Goal: Information Seeking & Learning: Understand process/instructions

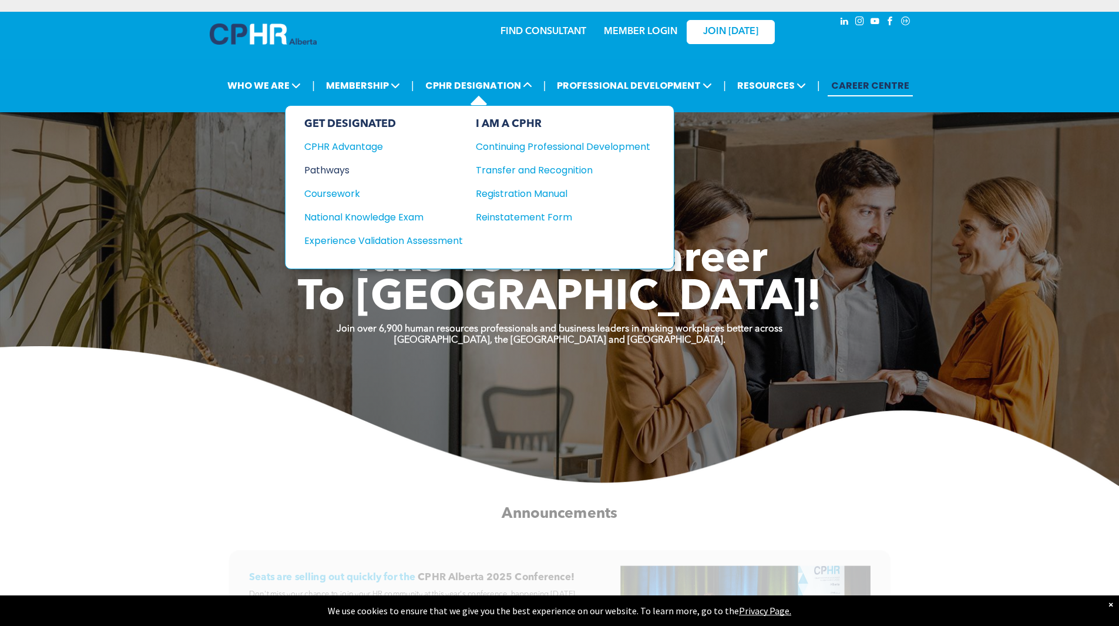
click at [348, 164] on div "Pathways" at bounding box center [375, 170] width 143 height 15
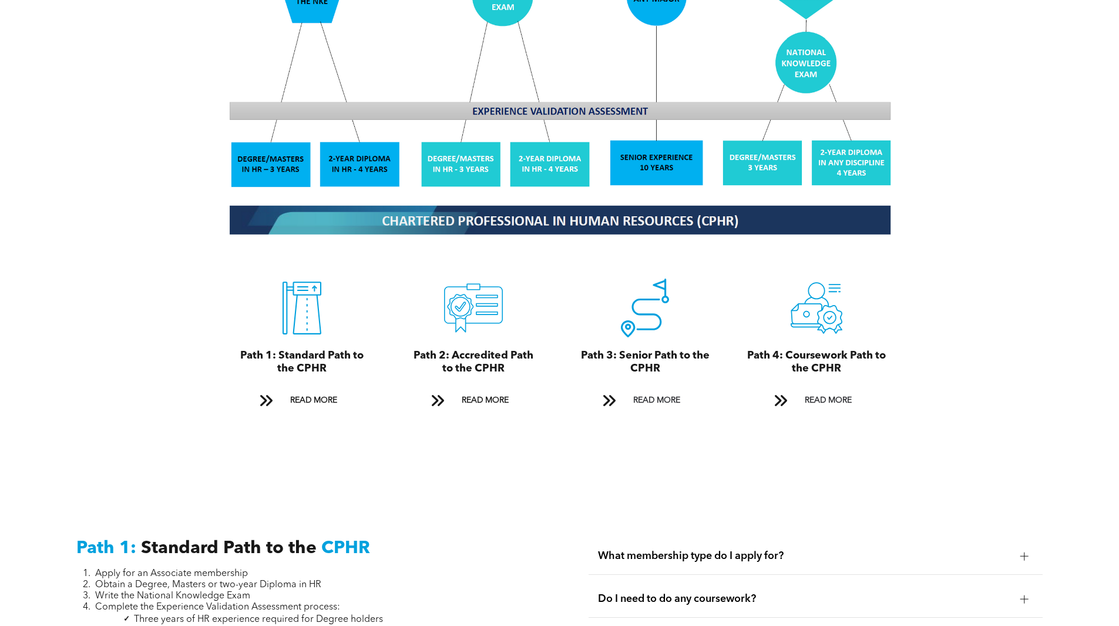
scroll to position [1175, 0]
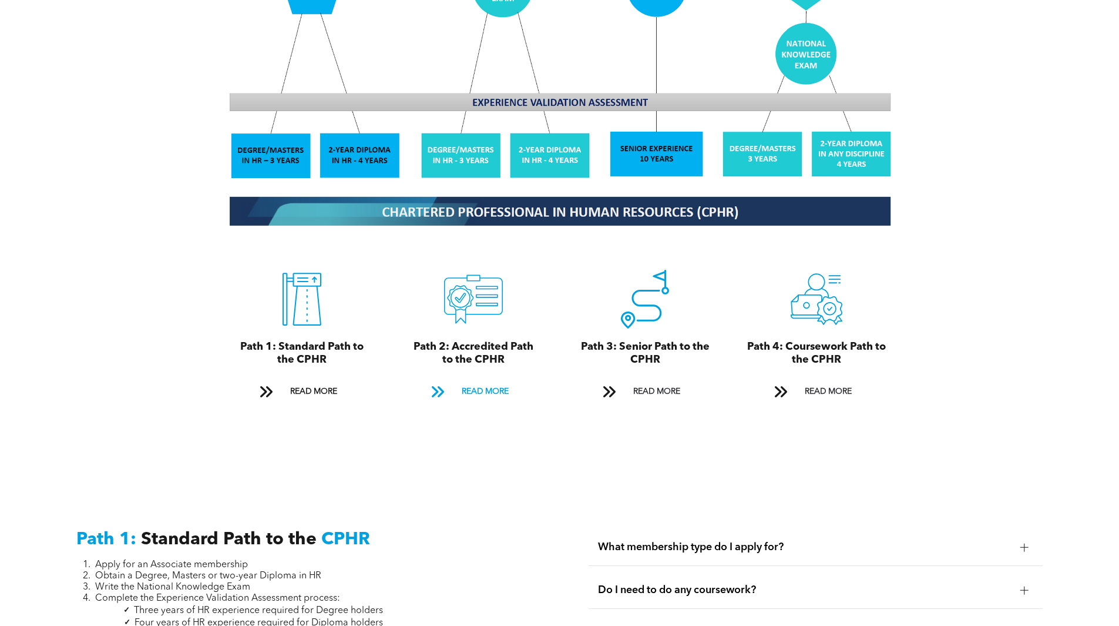
click at [497, 381] on span "READ MORE" at bounding box center [485, 392] width 55 height 22
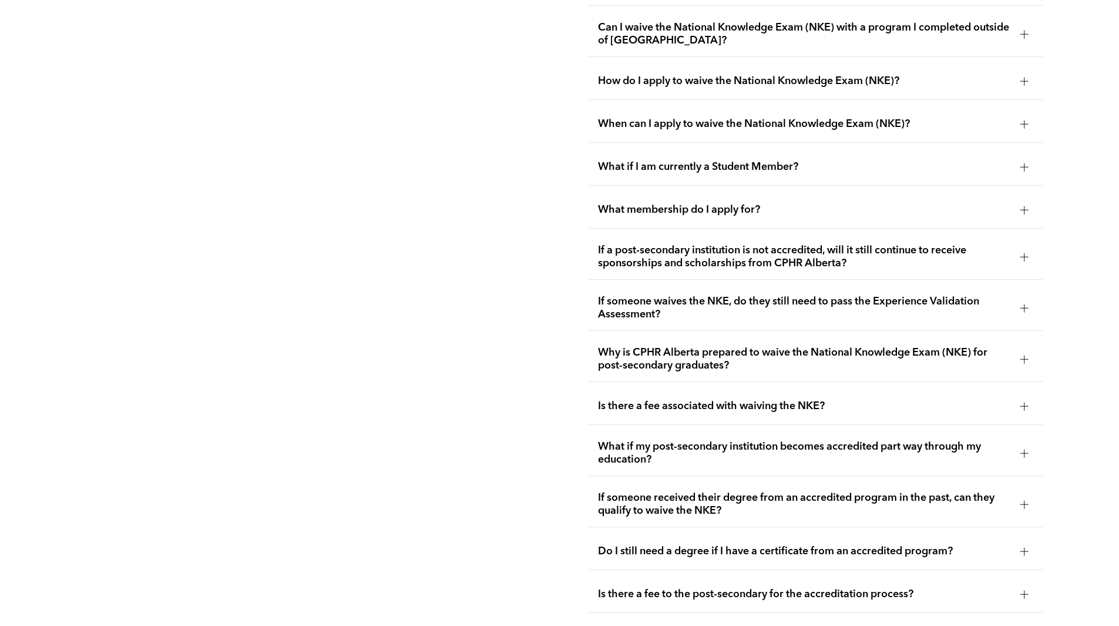
scroll to position [2215, 0]
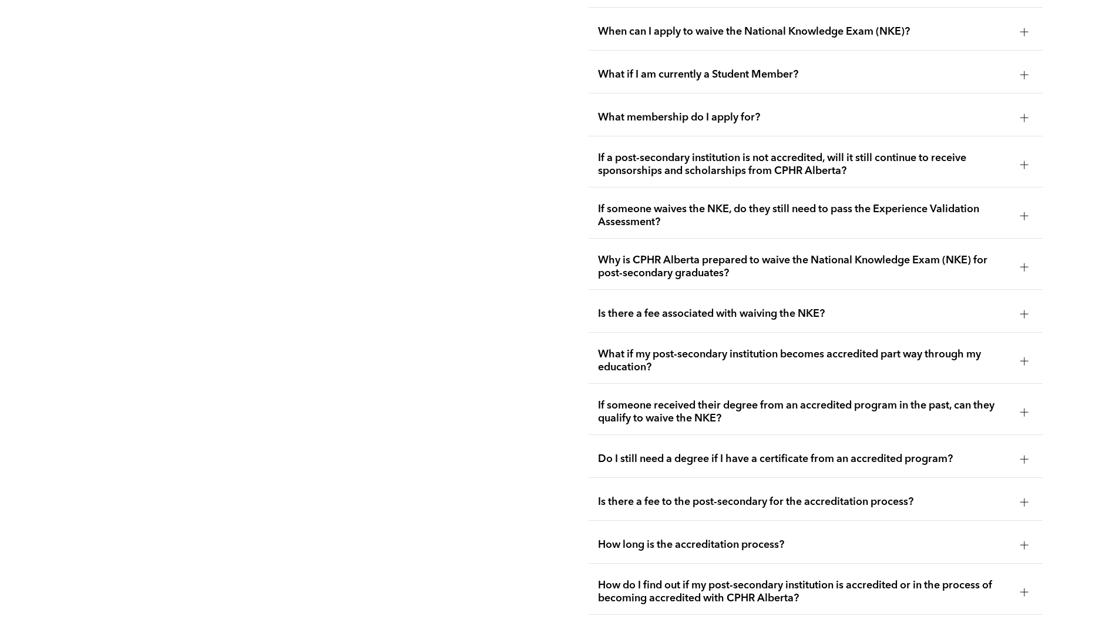
click at [711, 442] on div "Do I still need a degree if I have a certificate from an accredited program?" at bounding box center [816, 459] width 454 height 37
